Goal: Task Accomplishment & Management: Use online tool/utility

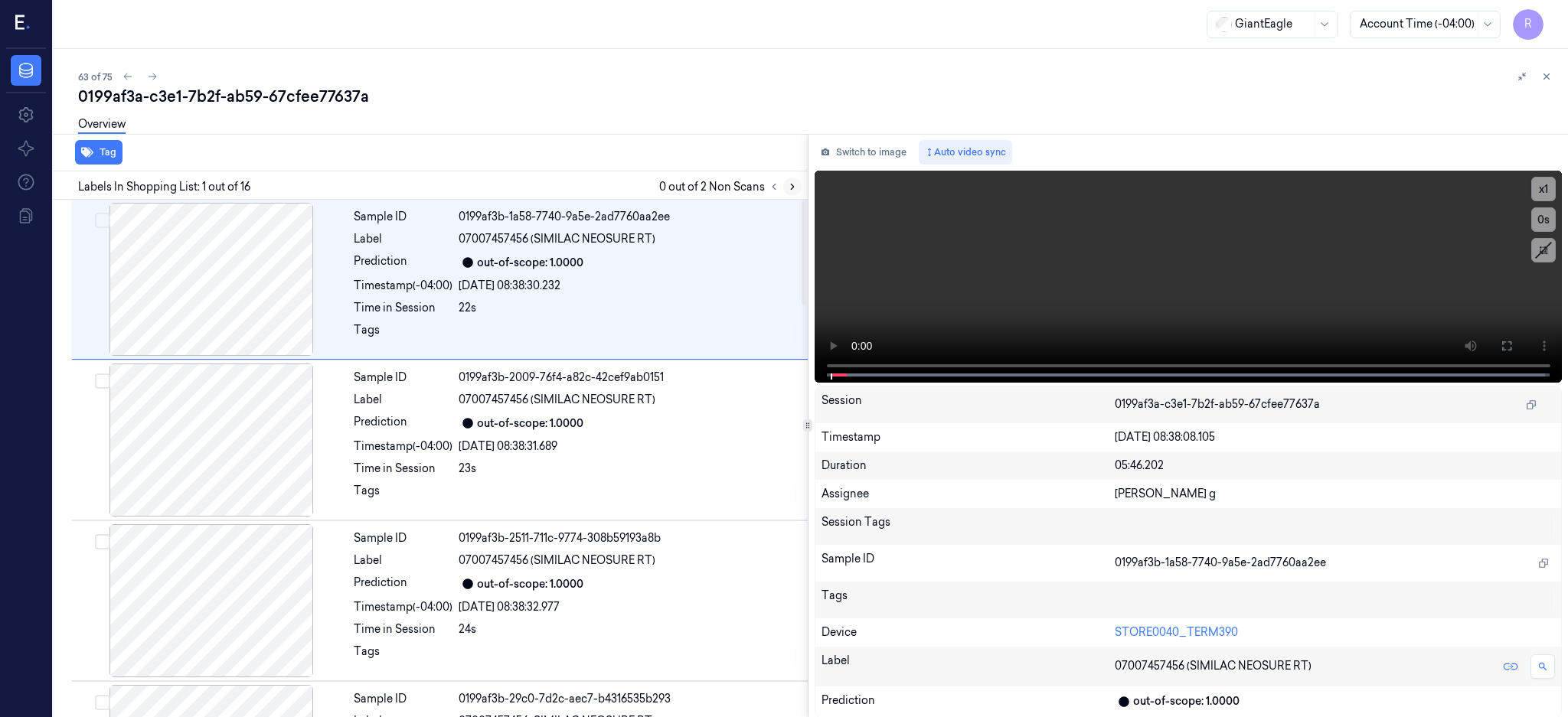
click at [798, 184] on icon at bounding box center [793, 187] width 11 height 11
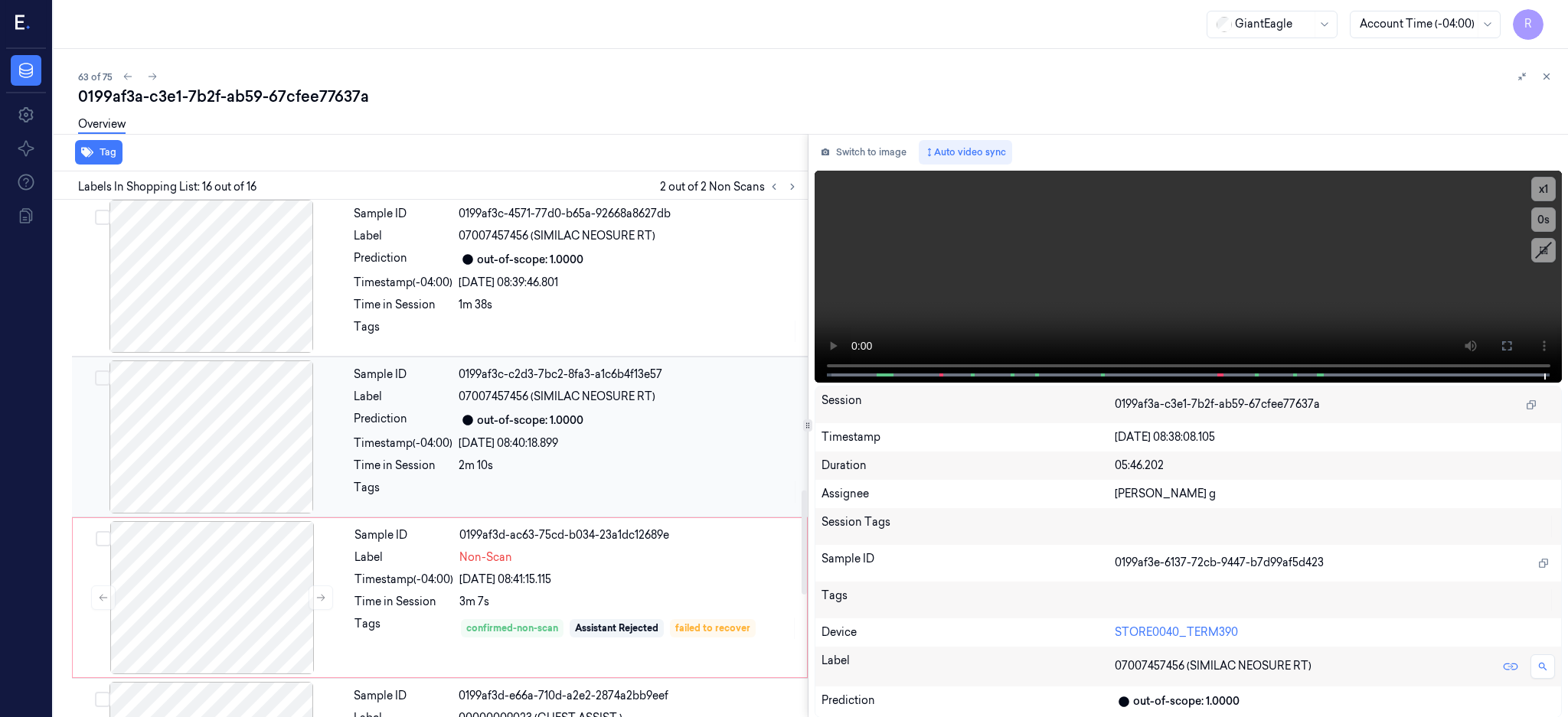
scroll to position [1447, 0]
click at [250, 429] on div at bounding box center [211, 440] width 273 height 153
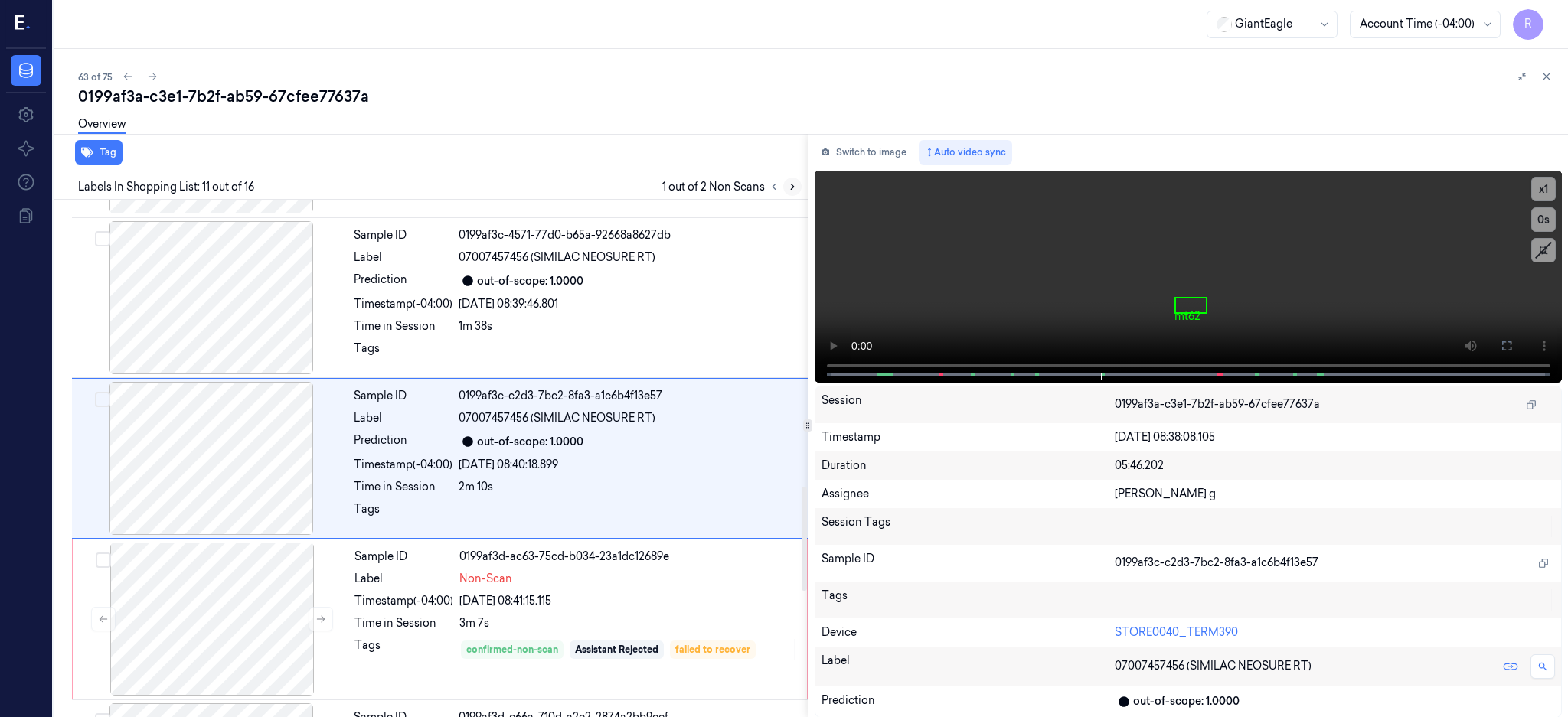
click at [798, 184] on icon at bounding box center [793, 187] width 11 height 11
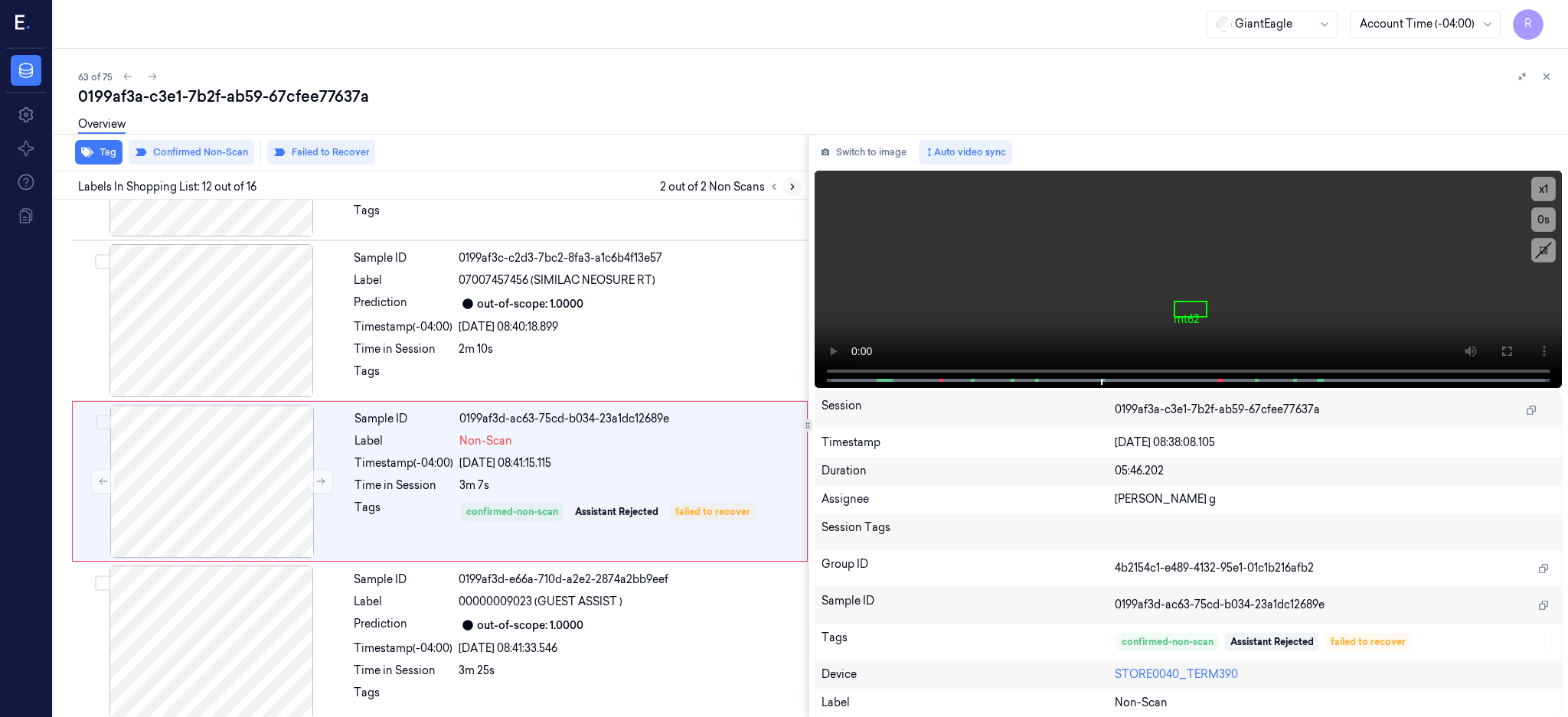
scroll to position [1589, 0]
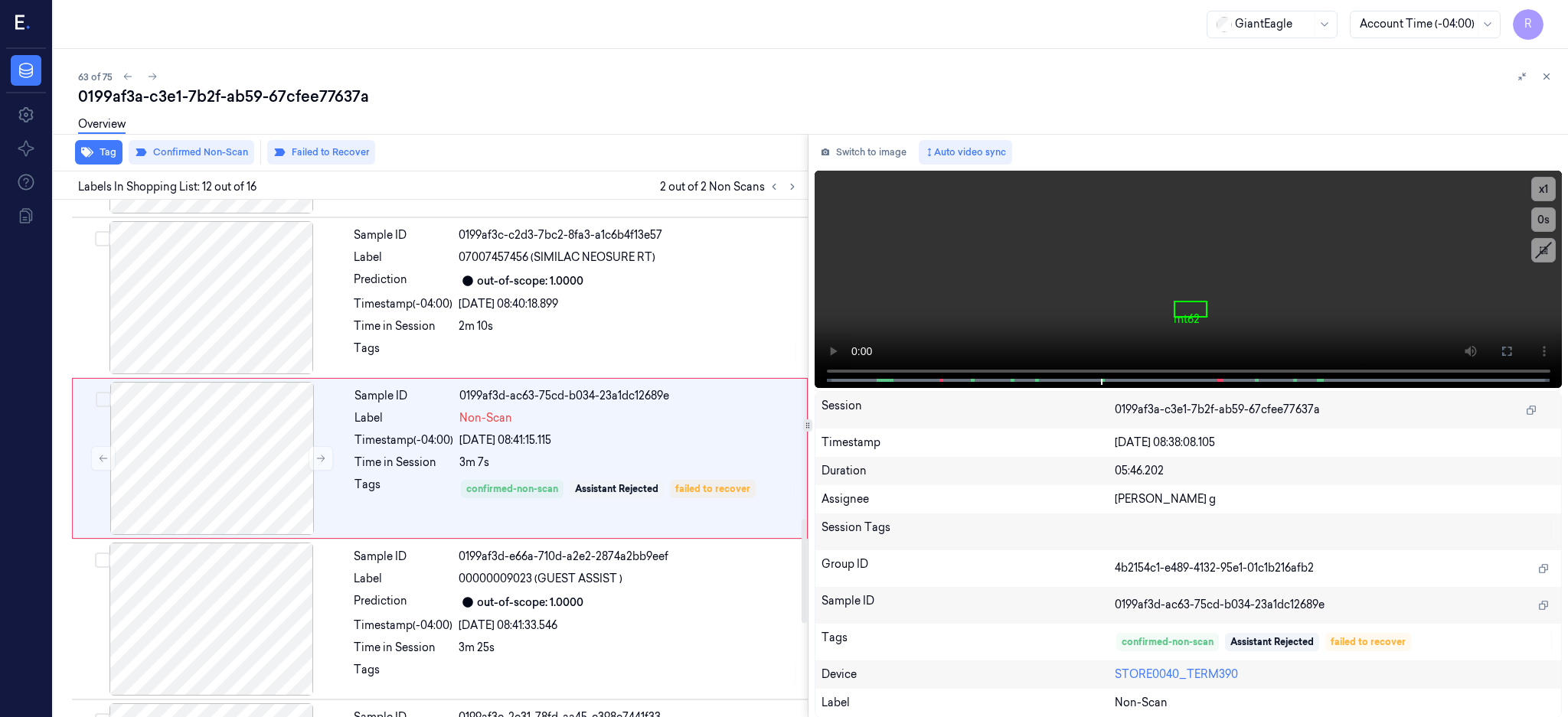
click at [211, 309] on div at bounding box center [211, 298] width 273 height 153
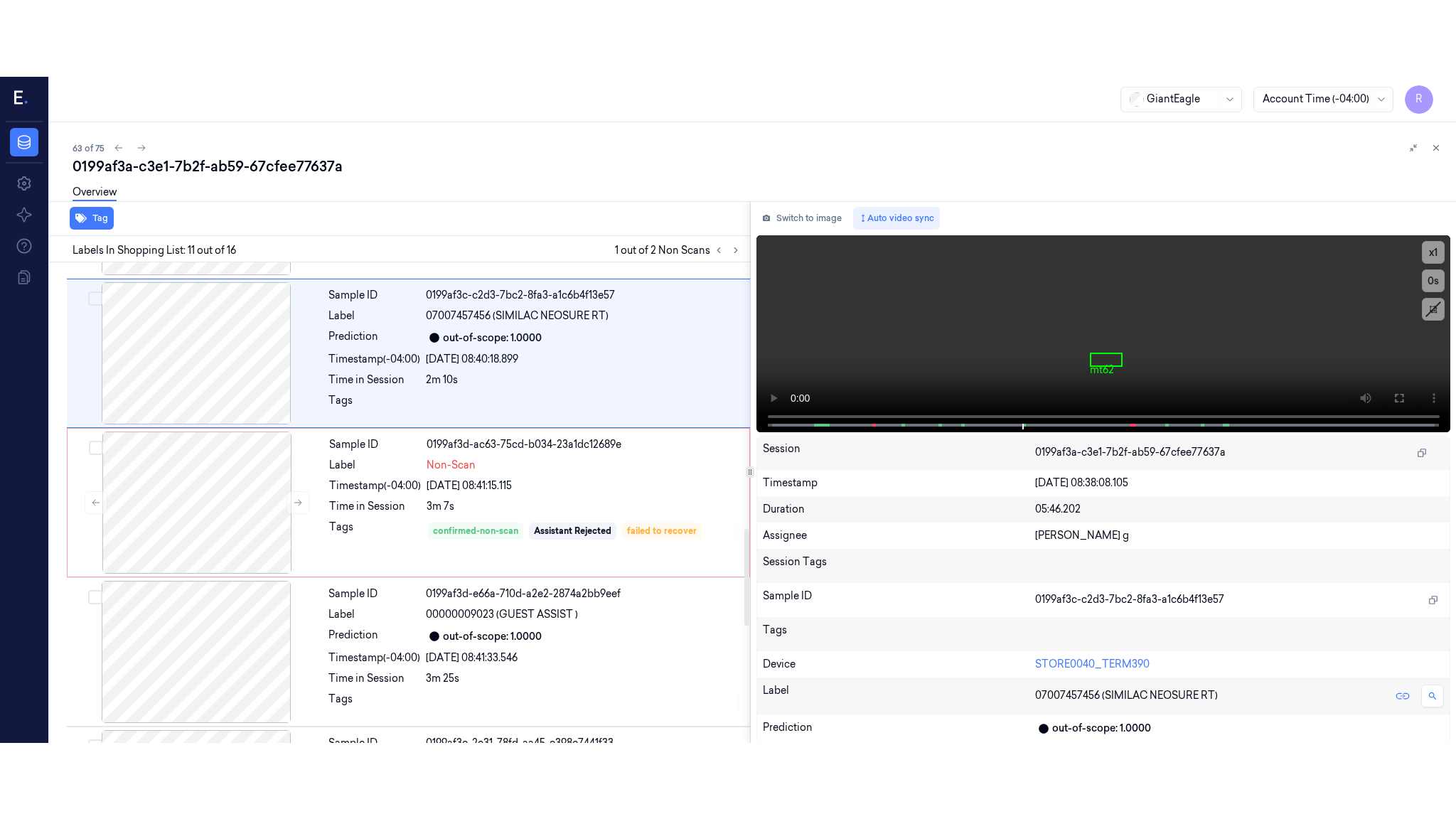
scroll to position [1327, 0]
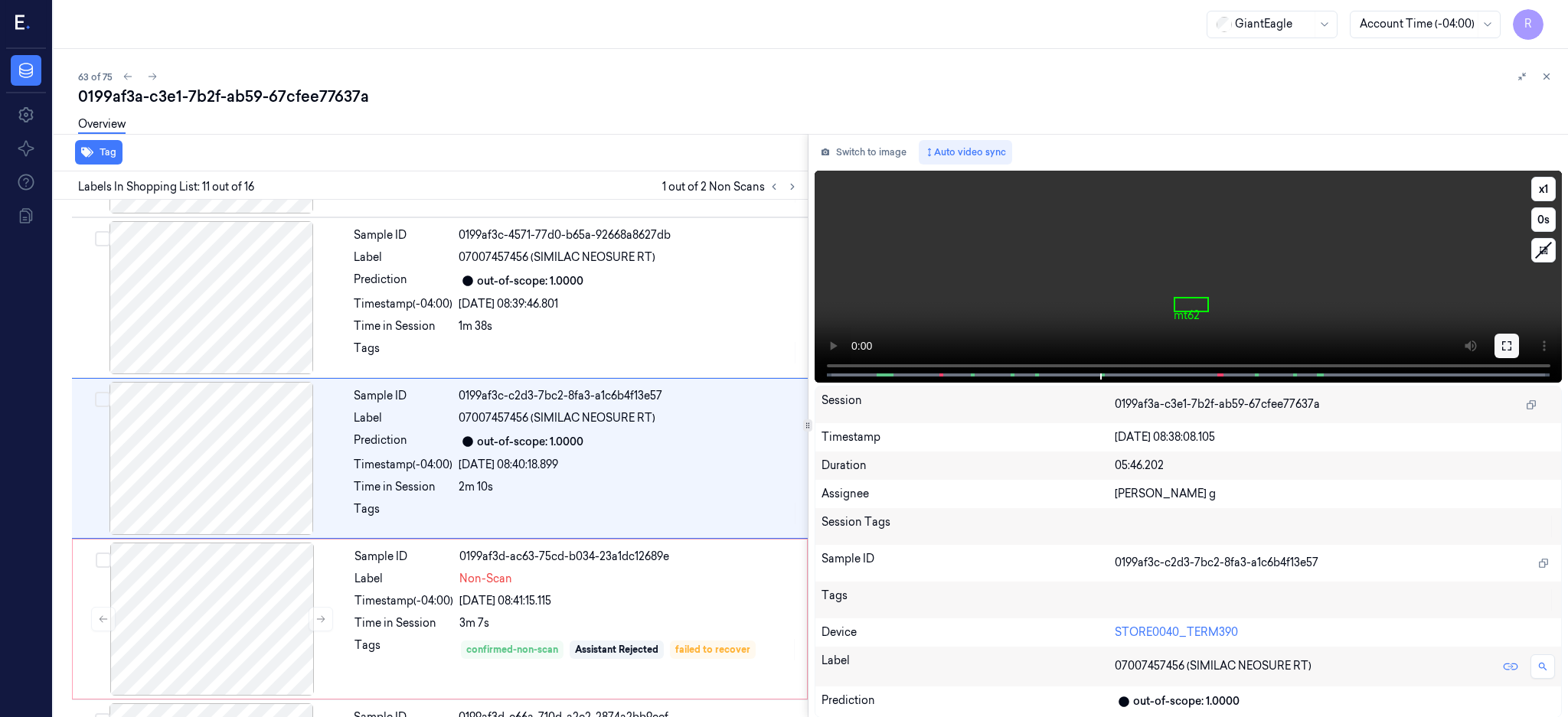
click at [1512, 342] on icon at bounding box center [1507, 346] width 13 height 13
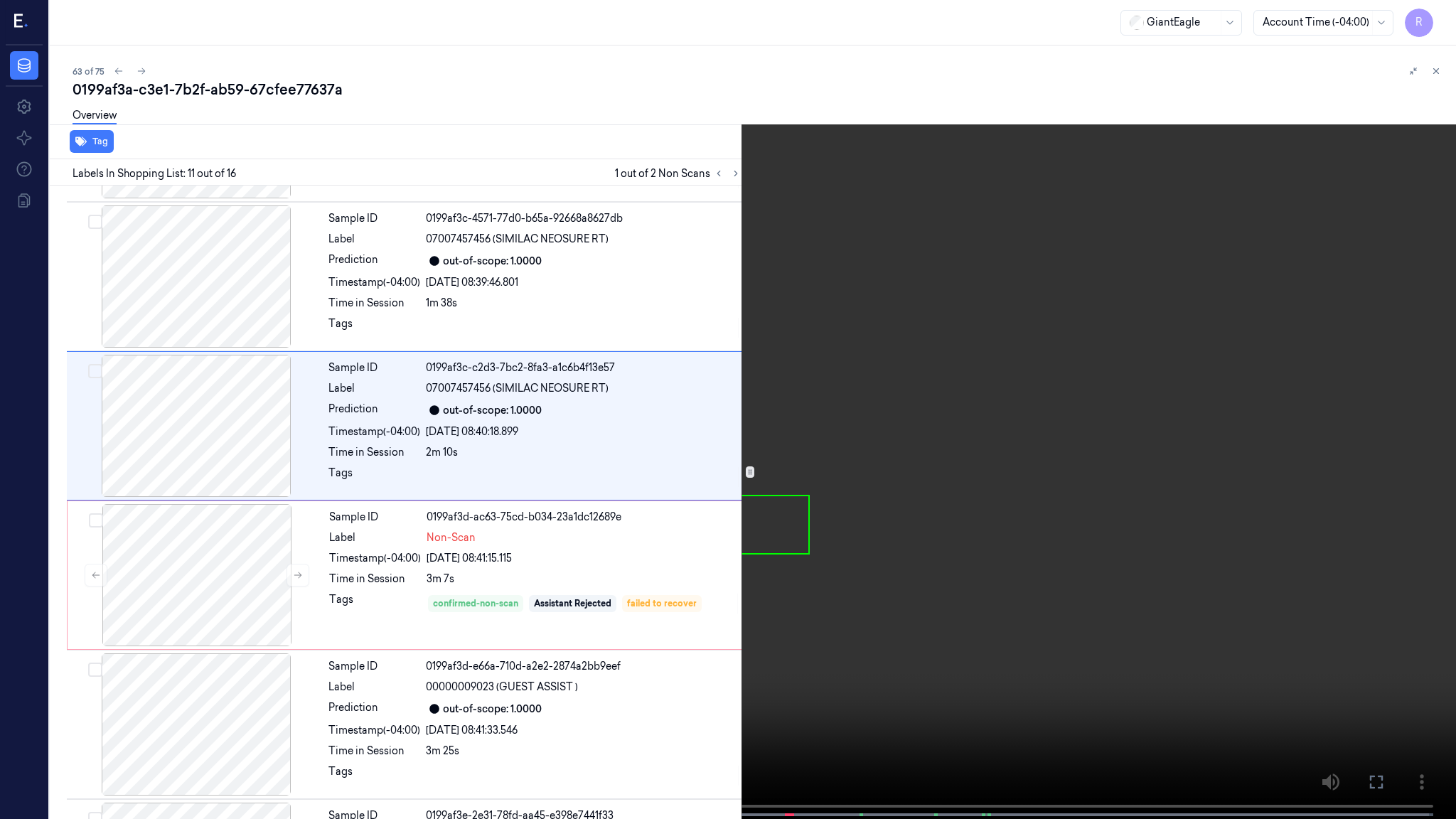
click at [973, 413] on video at bounding box center [728, 411] width 1456 height 822
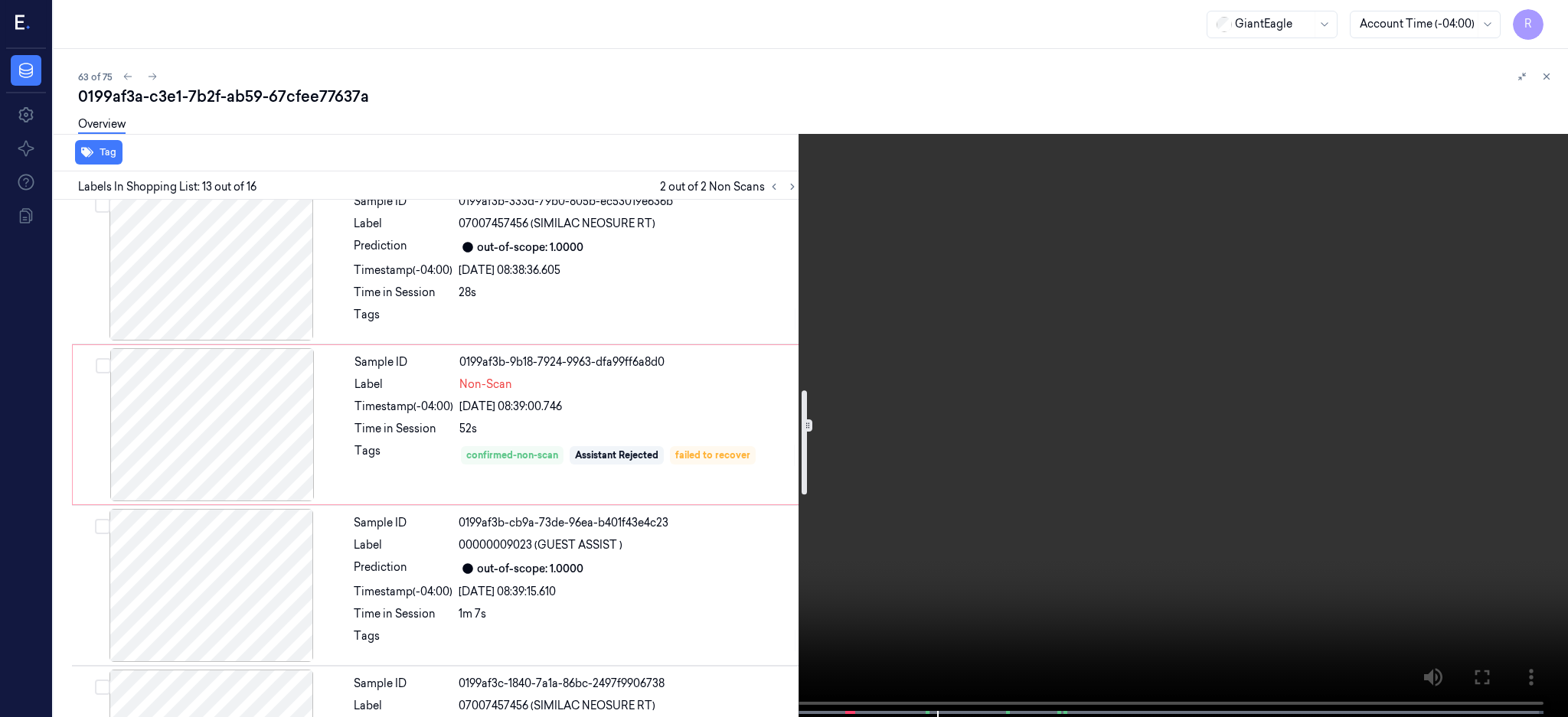
scroll to position [816, 0]
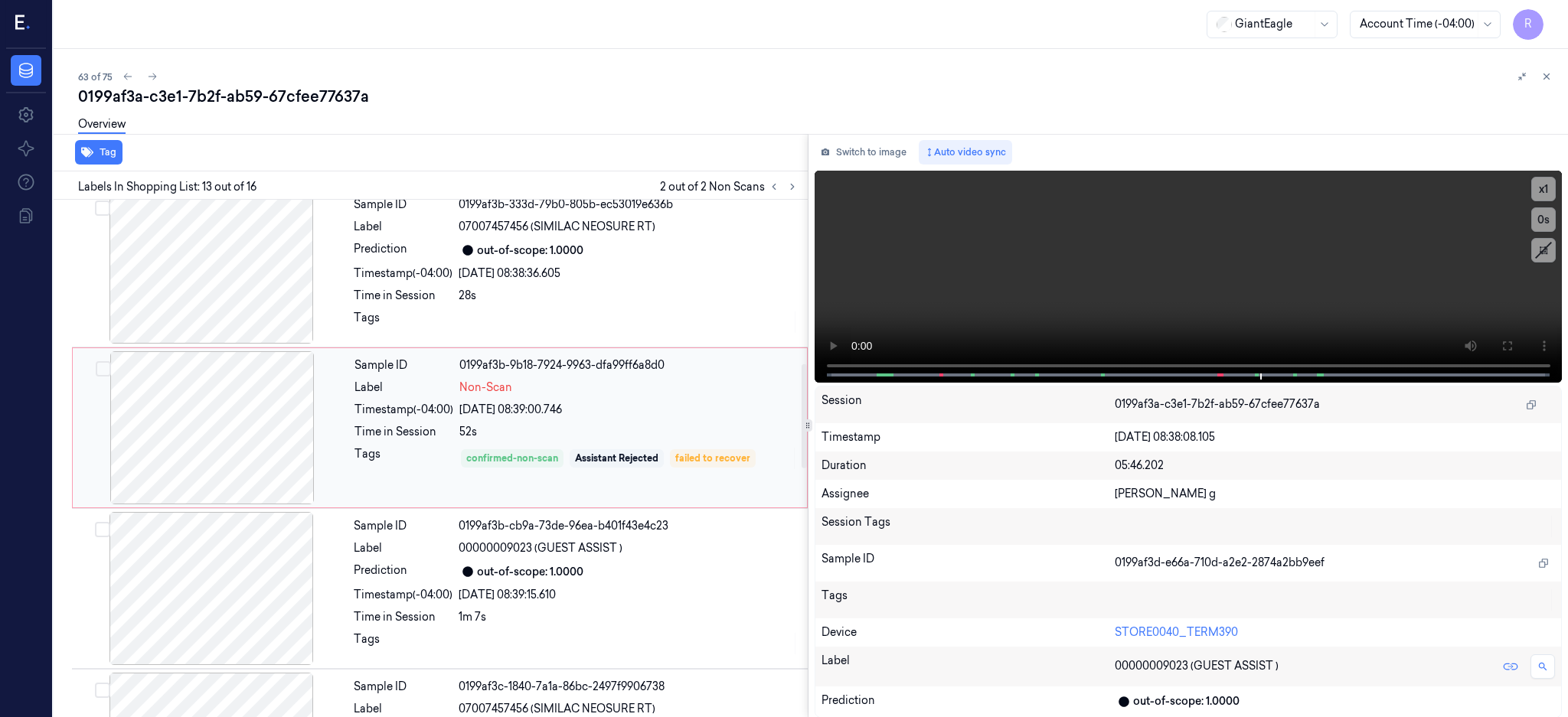
click at [191, 399] on div at bounding box center [211, 428] width 273 height 153
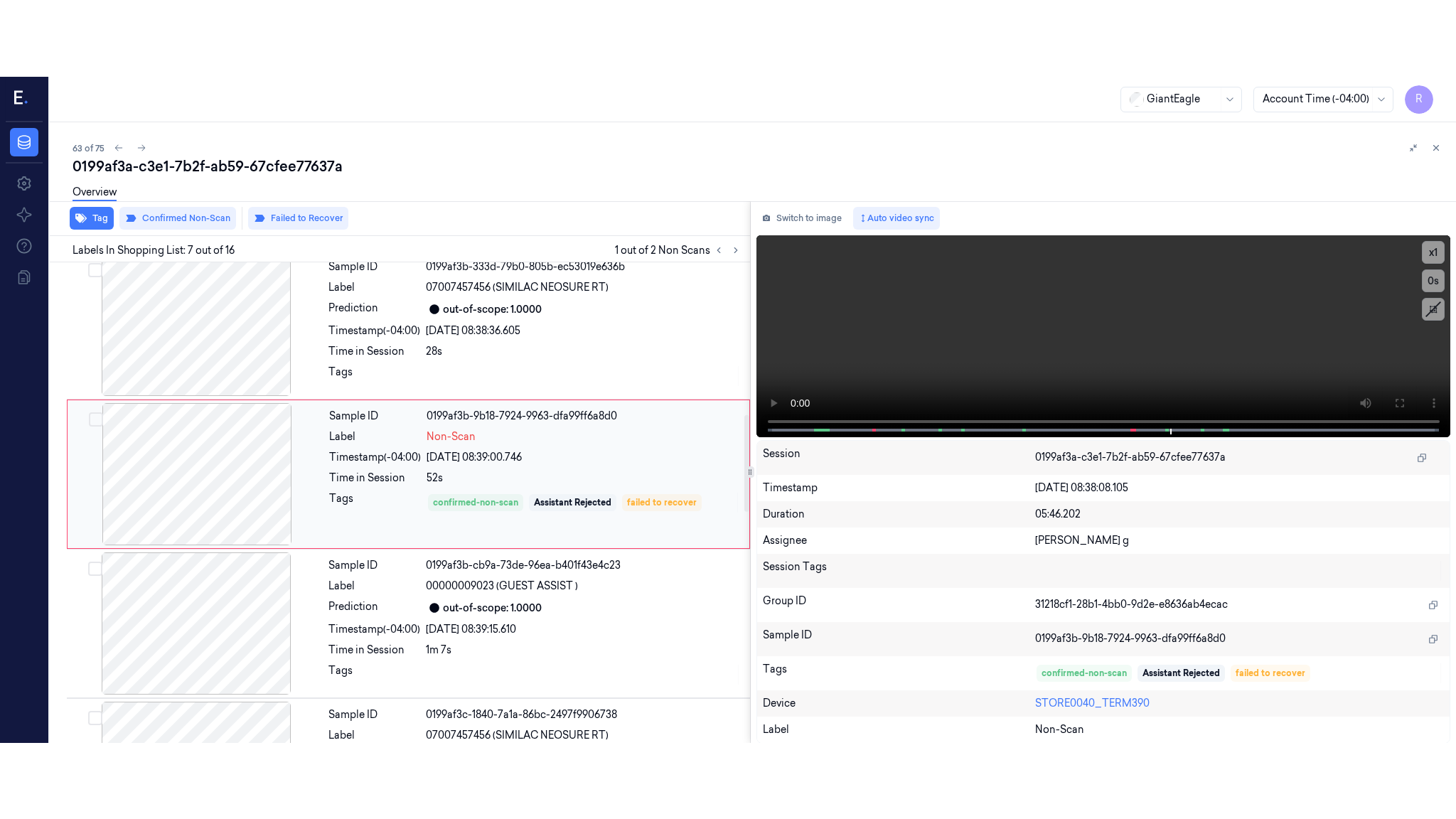
scroll to position [730, 0]
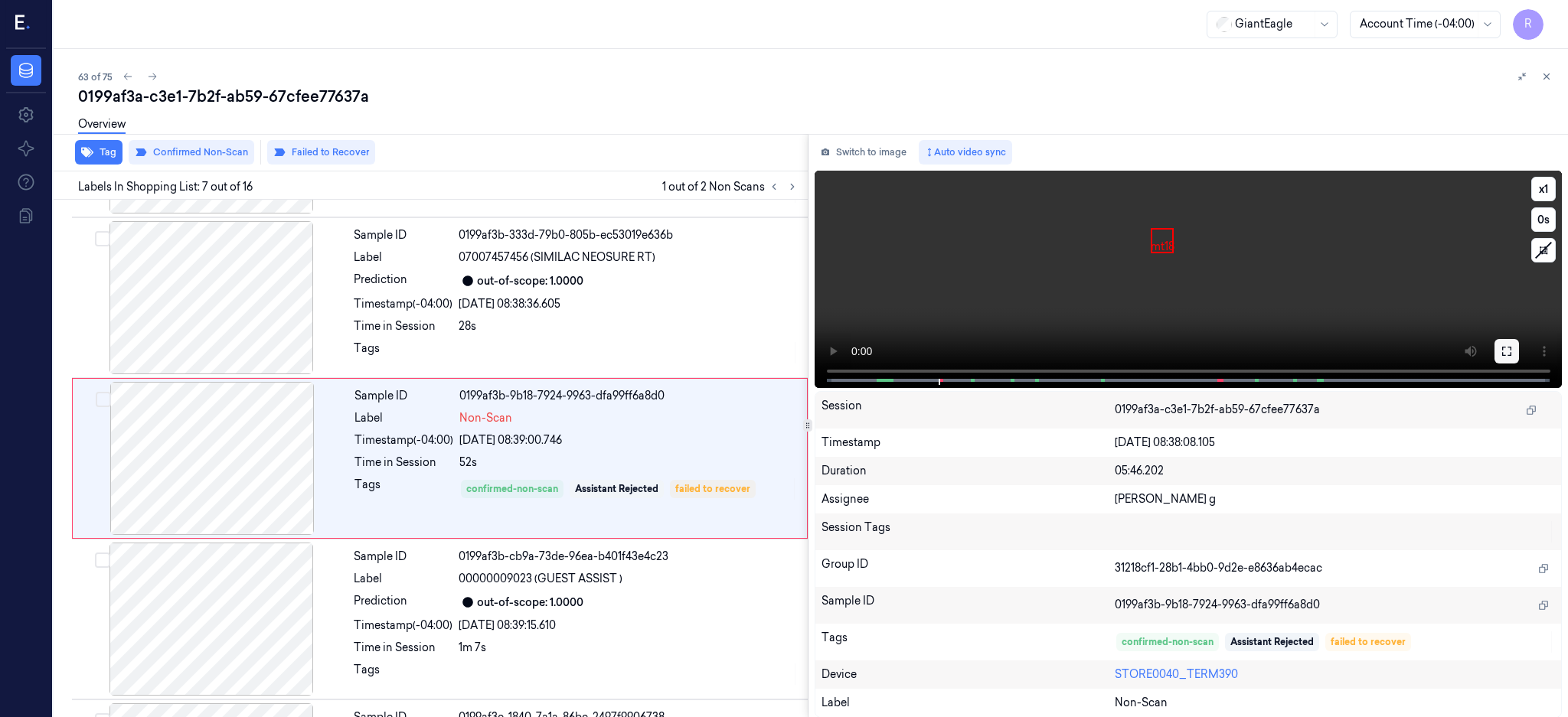
click at [1519, 341] on button at bounding box center [1506, 351] width 24 height 24
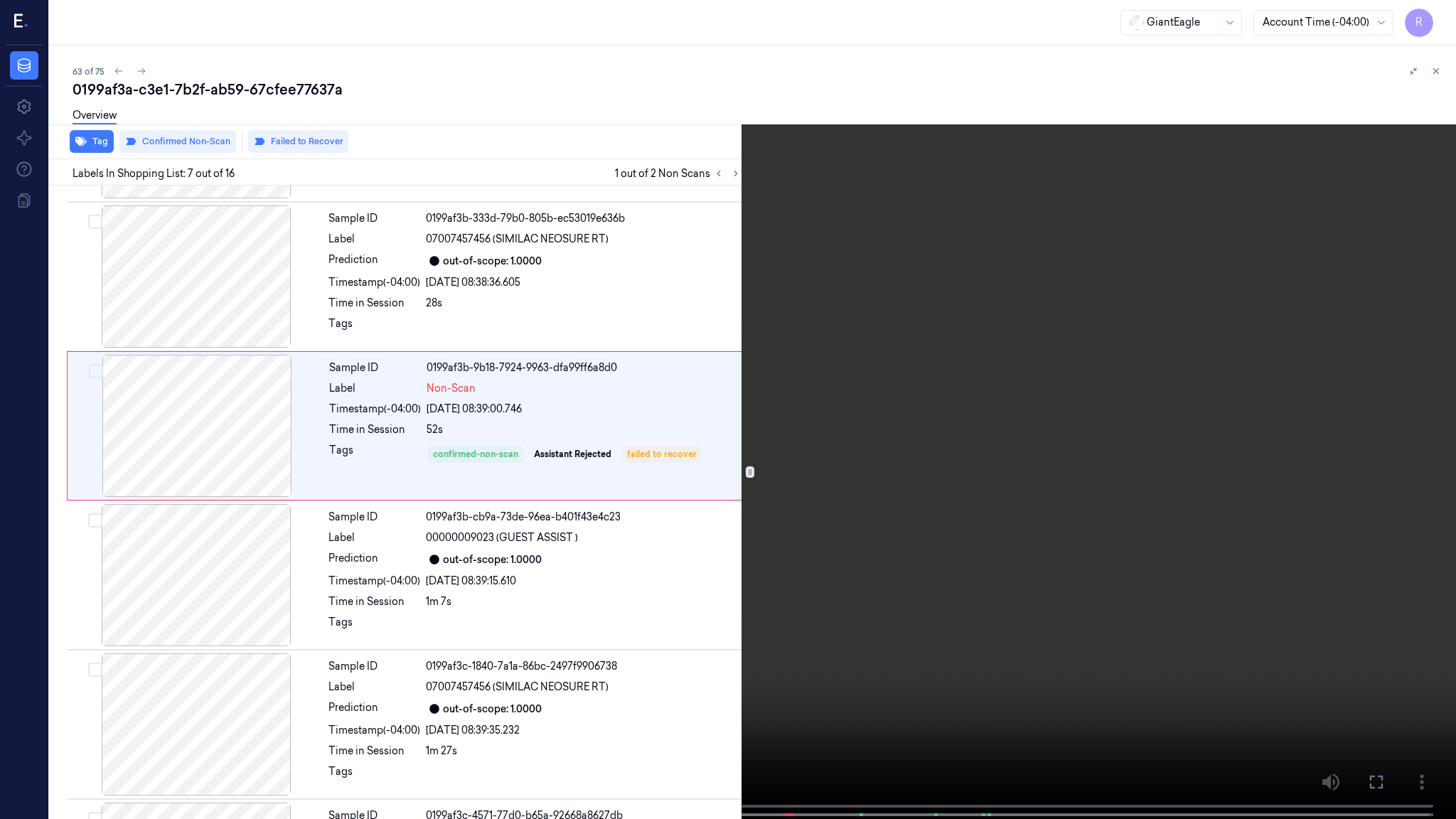
click at [674, 532] on video at bounding box center [728, 411] width 1456 height 822
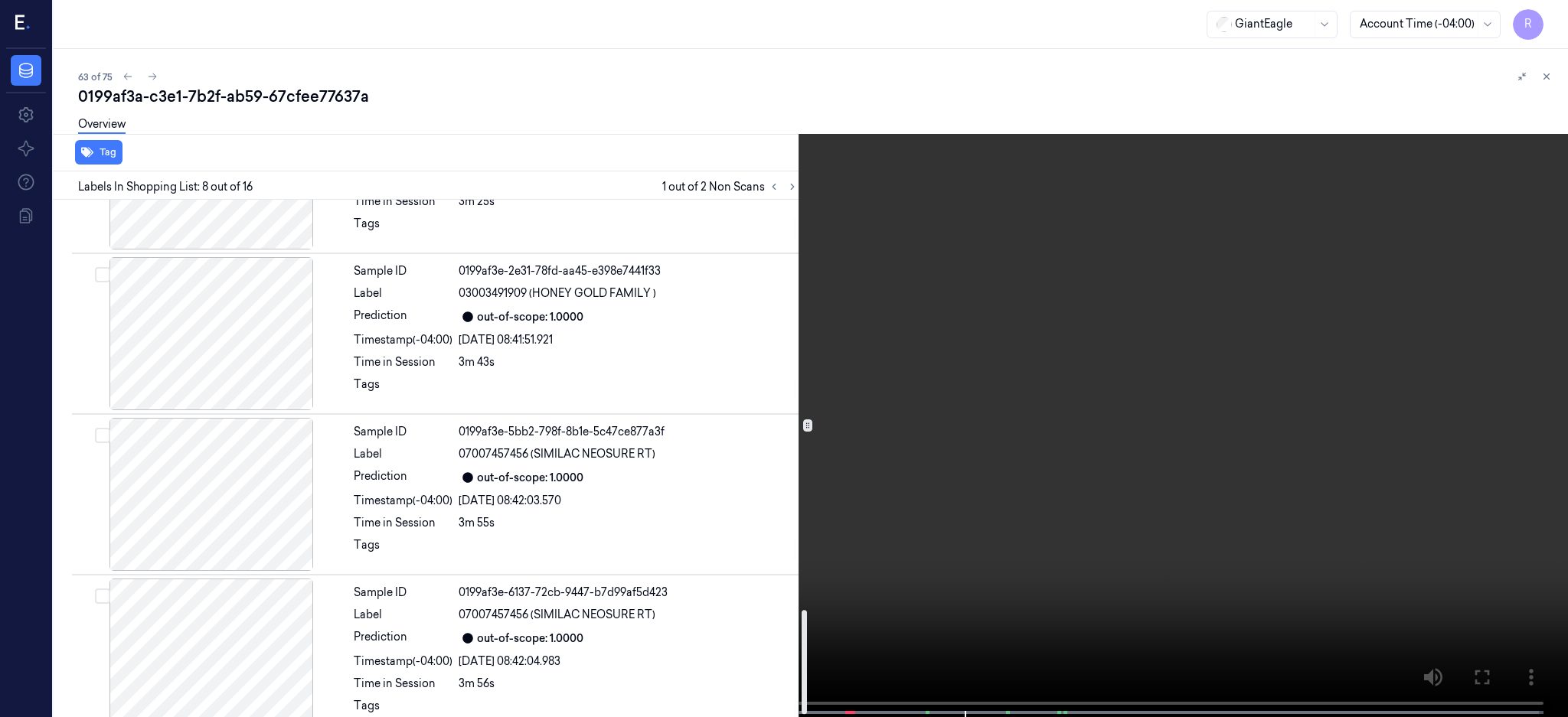
scroll to position [2059, 0]
